Goal: Information Seeking & Learning: Learn about a topic

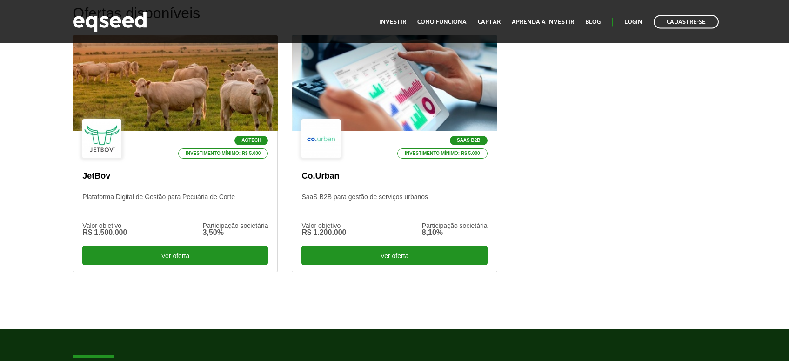
scroll to position [299, 0]
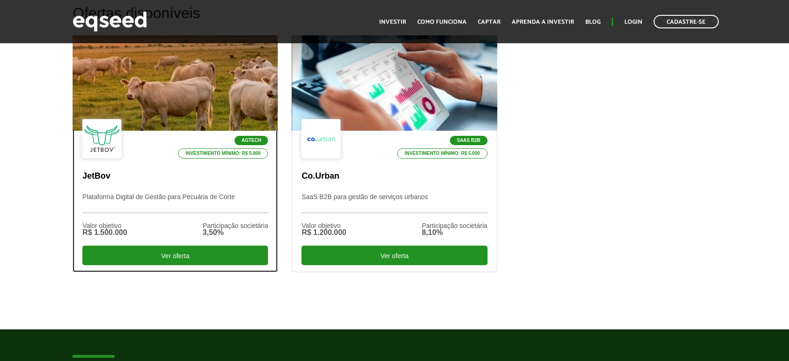
click at [186, 168] on div "Agtech Investimento mínimo: R$ 5.000 JetBov Plataforma Digital de Gestão para P…" at bounding box center [175, 201] width 204 height 141
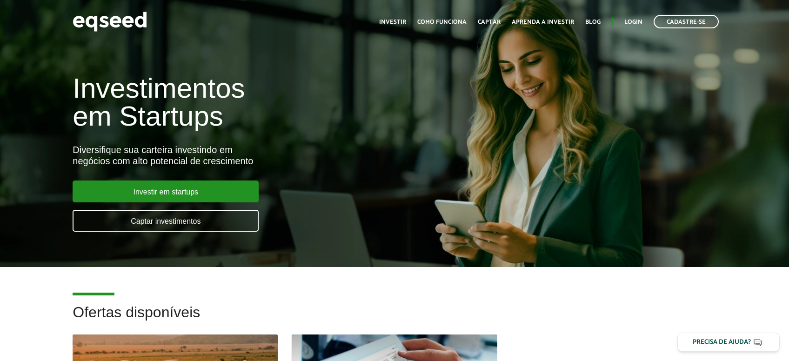
scroll to position [300, 0]
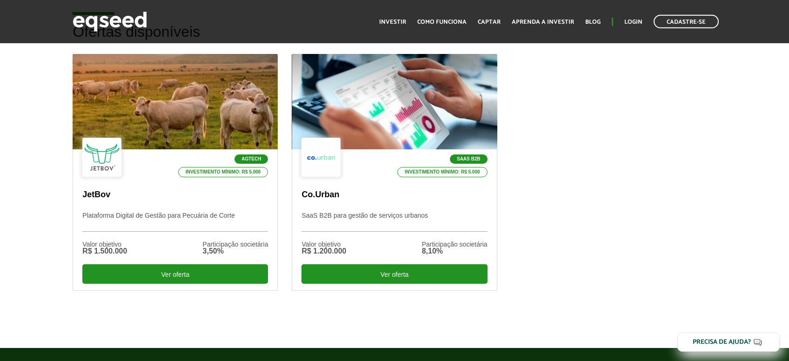
scroll to position [280, 0]
